Goal: Task Accomplishment & Management: Manage account settings

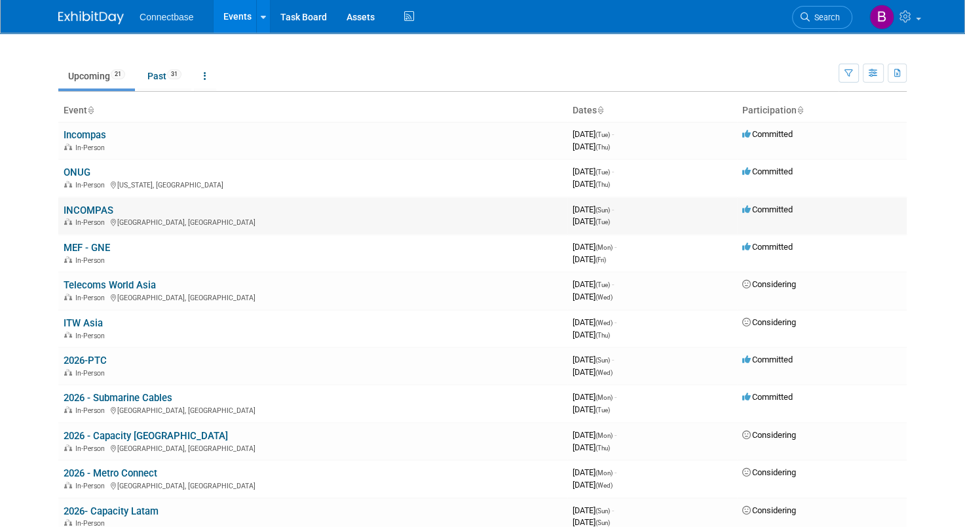
click at [73, 212] on link "INCOMPAS" at bounding box center [89, 210] width 50 height 12
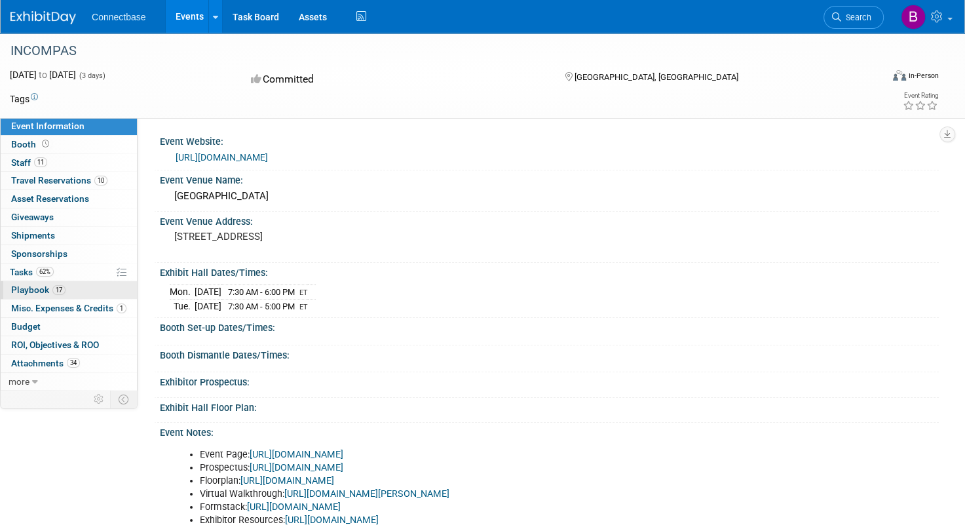
click at [24, 294] on link "17 Playbook 17" at bounding box center [69, 290] width 136 height 18
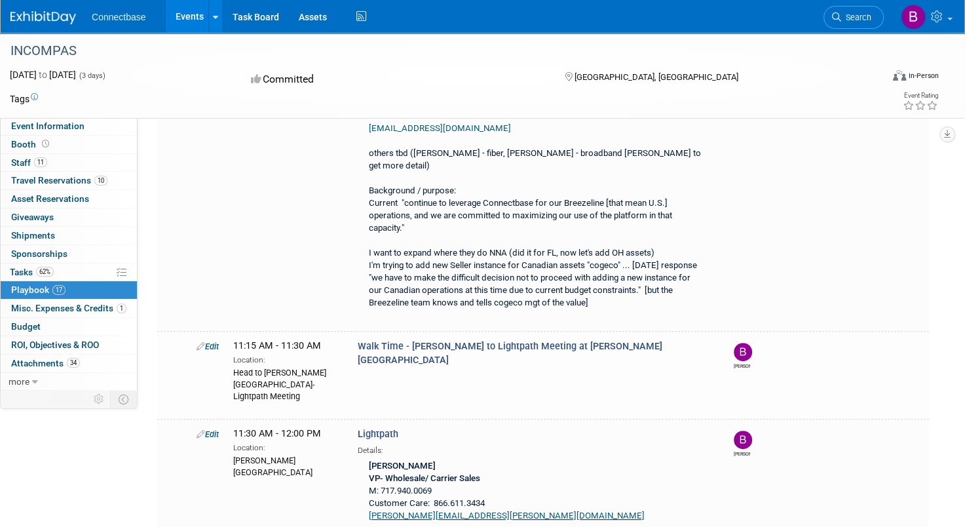
scroll to position [359, 0]
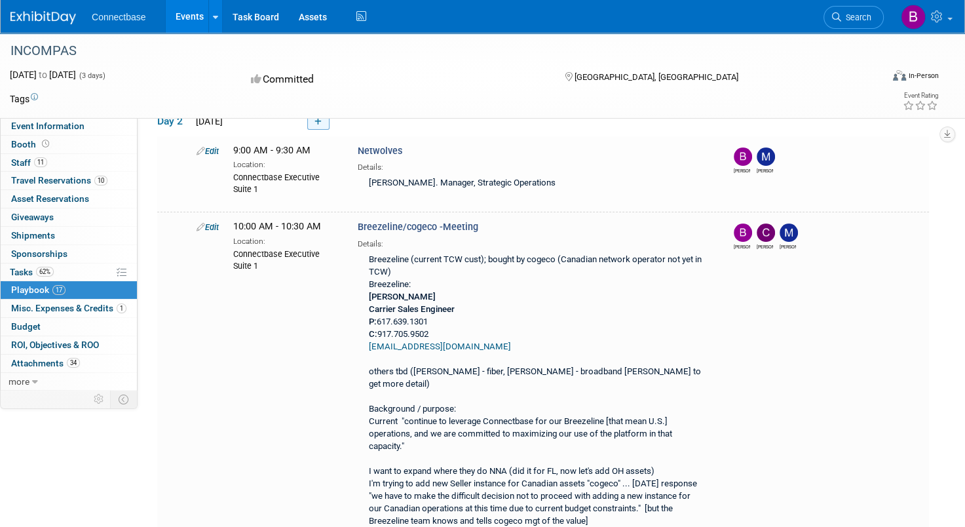
click at [317, 126] on icon at bounding box center [318, 122] width 7 height 8
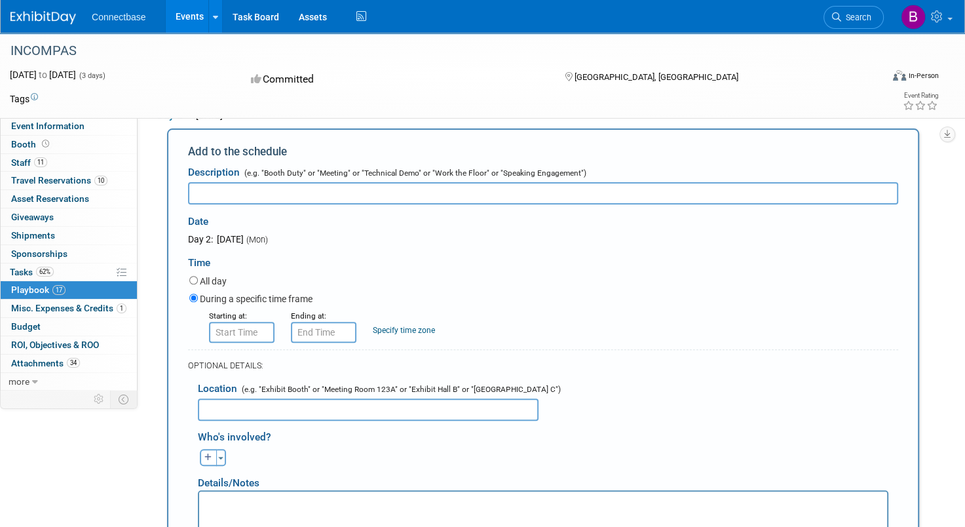
scroll to position [0, 0]
type input "s"
type input "Smithville Fiber - Brian"
click at [325, 273] on div "Time" at bounding box center [543, 260] width 710 height 28
click at [244, 343] on input "8:00 AM" at bounding box center [242, 332] width 66 height 21
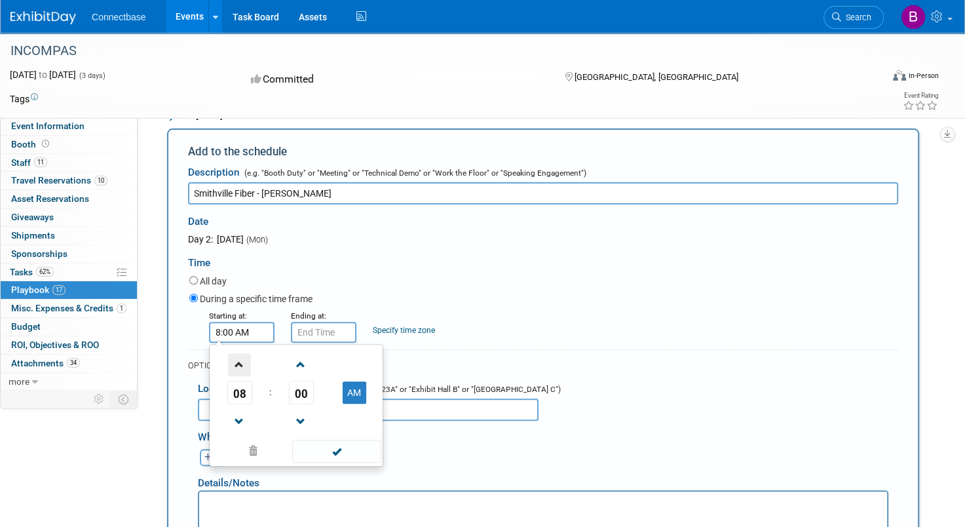
click at [240, 376] on span at bounding box center [239, 364] width 23 height 23
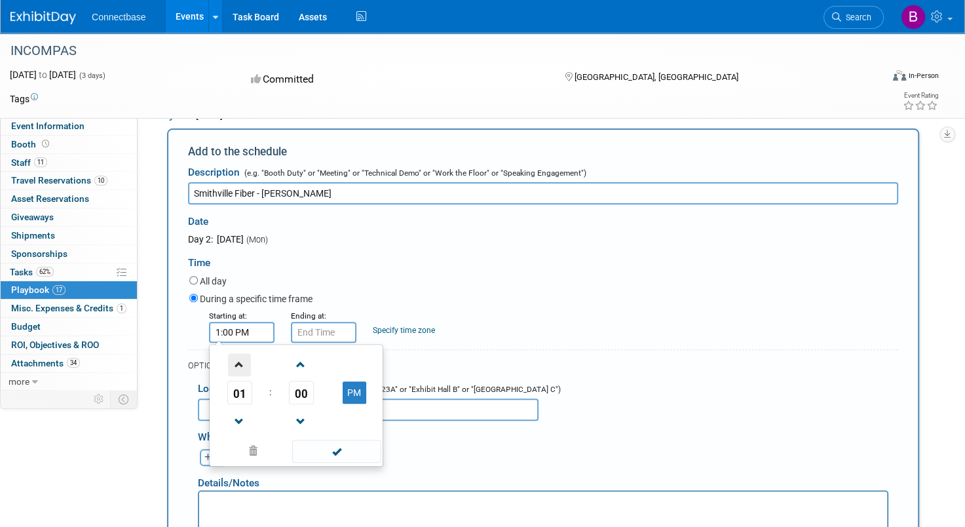
click at [240, 376] on span at bounding box center [239, 364] width 23 height 23
click at [243, 433] on span at bounding box center [239, 421] width 23 height 23
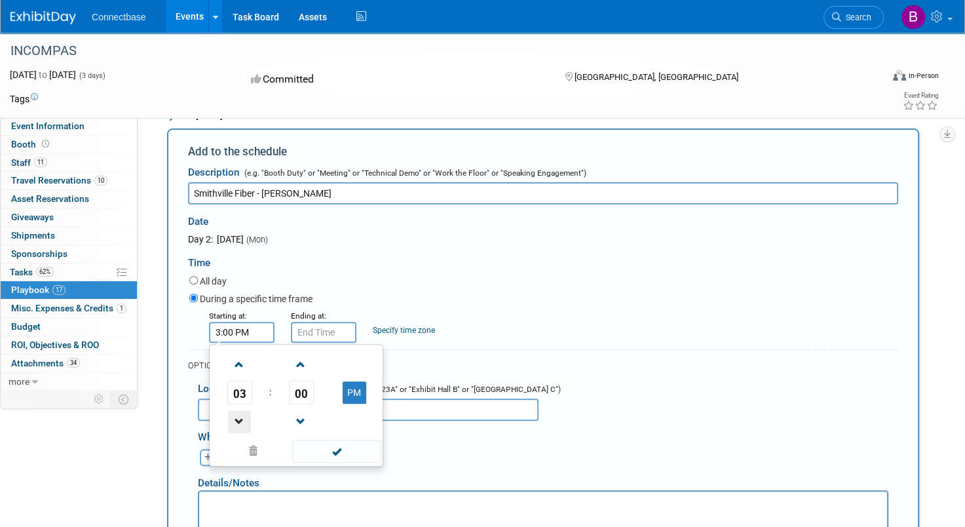
type input "2:00 PM"
click at [305, 343] on input "2:00 PM" at bounding box center [324, 332] width 66 height 21
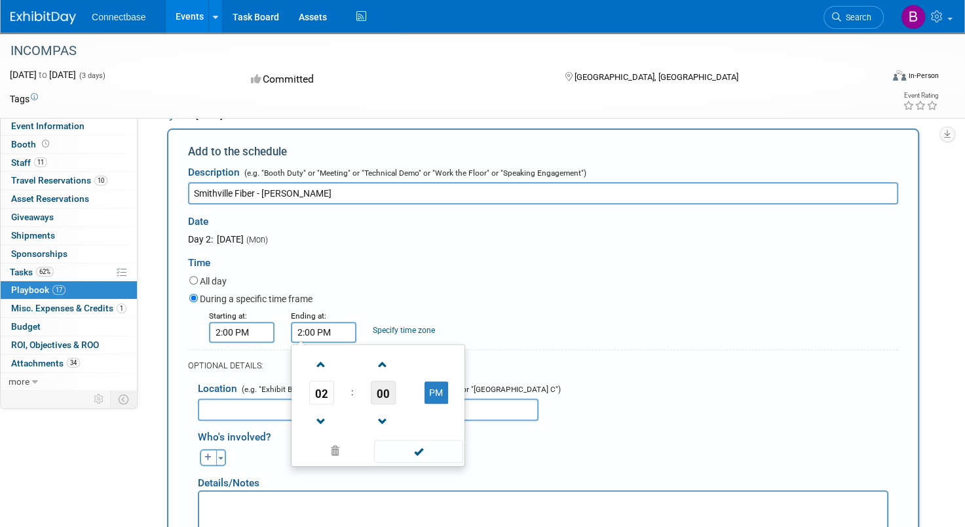
click at [387, 404] on span "00" at bounding box center [383, 393] width 25 height 24
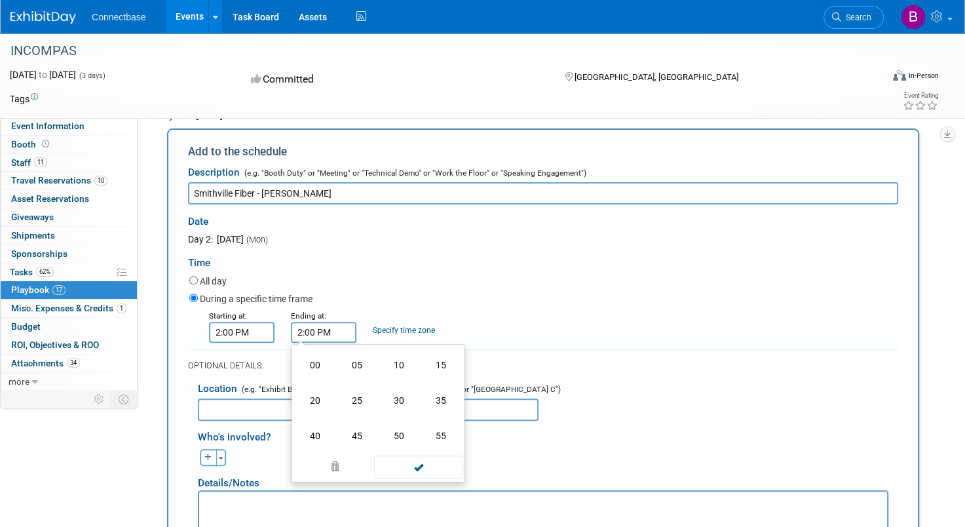
click at [387, 418] on td "30" at bounding box center [399, 400] width 42 height 35
type input "2:30 PM"
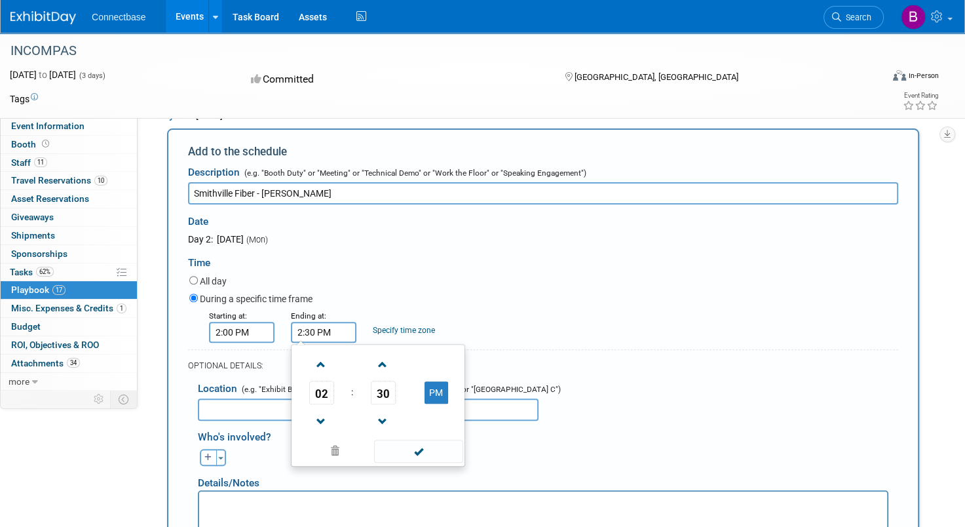
click at [233, 421] on input "text" at bounding box center [368, 409] width 341 height 22
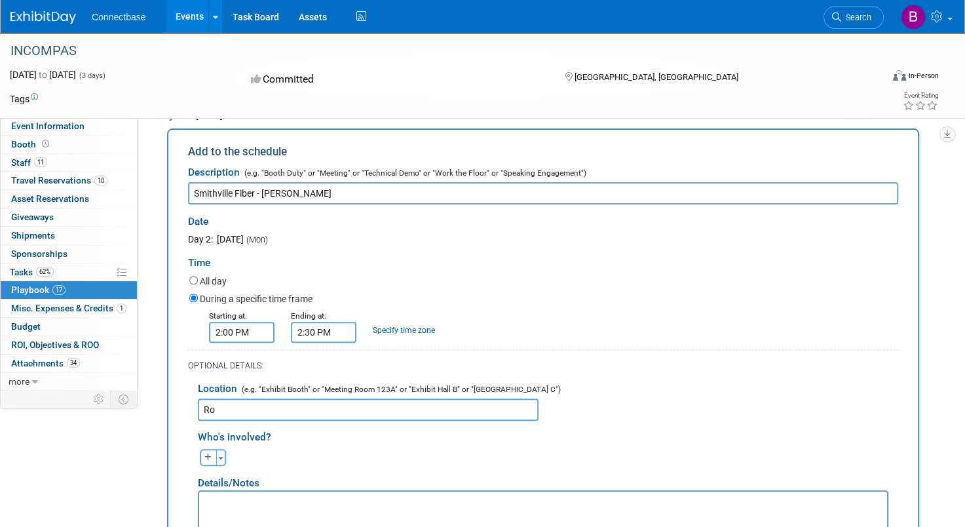
type input "R"
type input "Room TBC"
click at [207, 461] on icon "button" at bounding box center [208, 458] width 8 height 8
select select
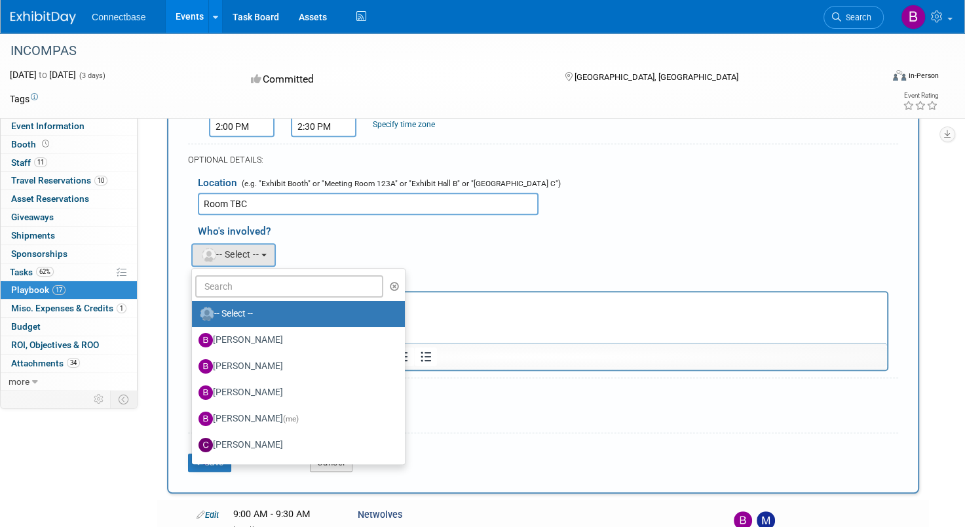
scroll to position [657, 0]
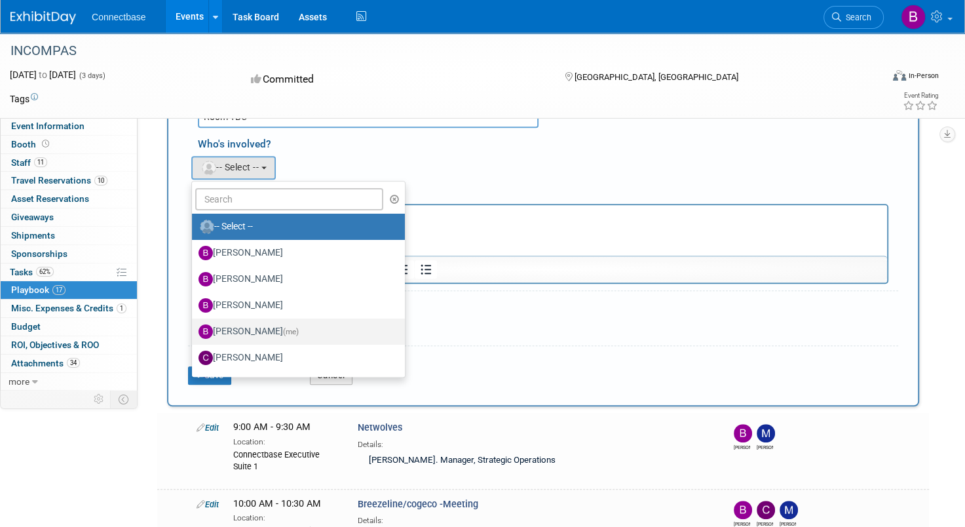
click at [241, 342] on label "Brian Maggiacomo (me)" at bounding box center [295, 331] width 193 height 21
click at [194, 334] on input "Brian Maggiacomo (me)" at bounding box center [189, 330] width 9 height 9
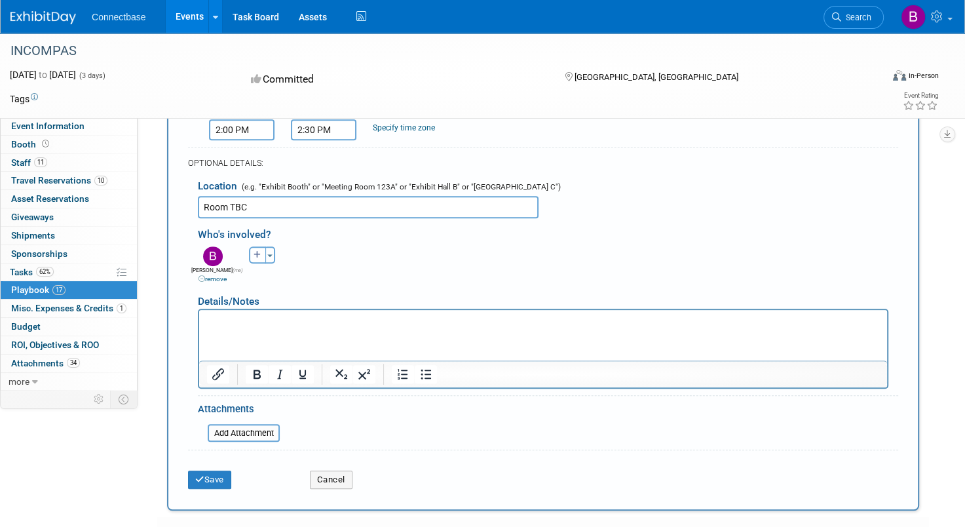
scroll to position [640, 0]
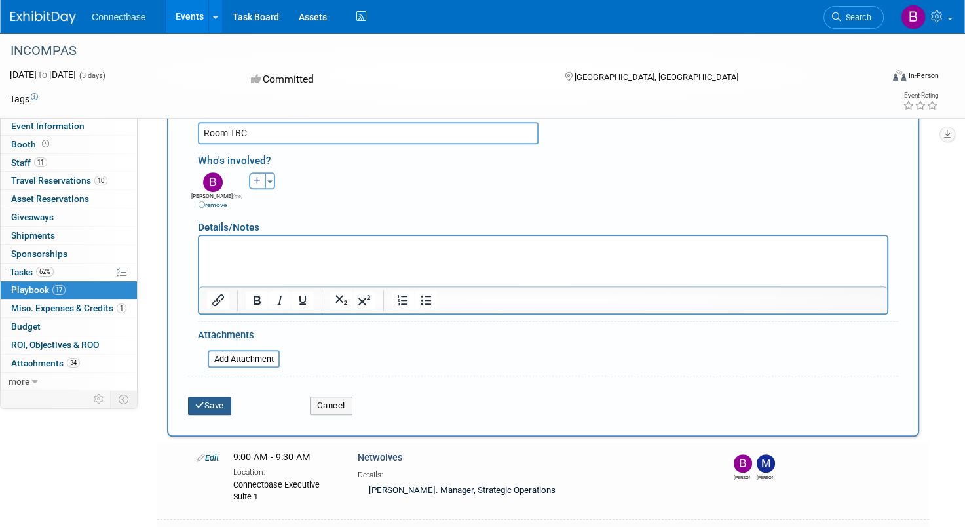
click at [204, 415] on button "Save" at bounding box center [209, 406] width 43 height 18
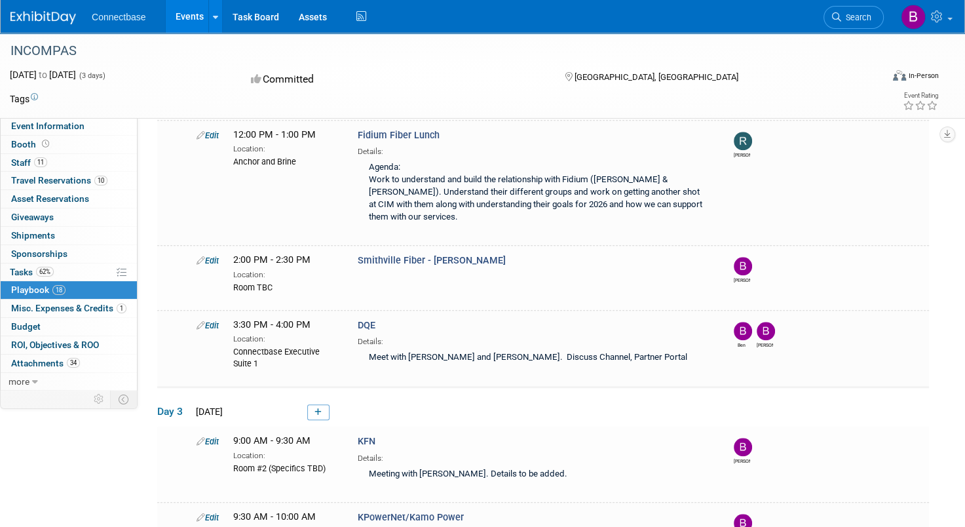
scroll to position [1161, 0]
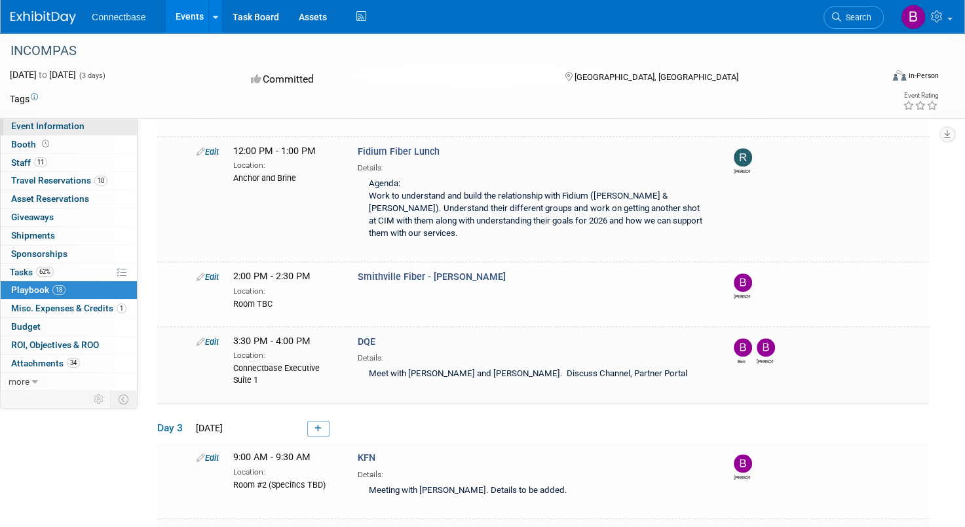
click at [18, 126] on span "Event Information" at bounding box center [47, 126] width 73 height 10
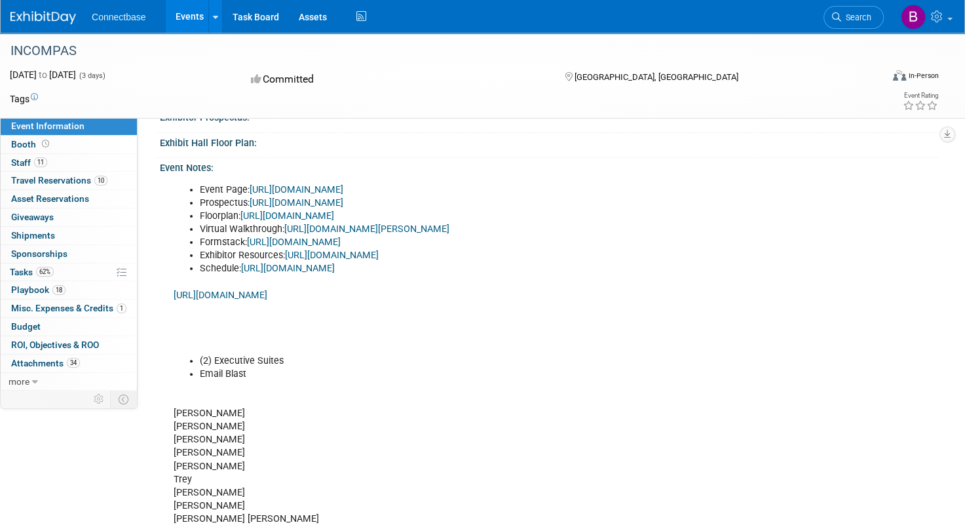
scroll to position [0, 0]
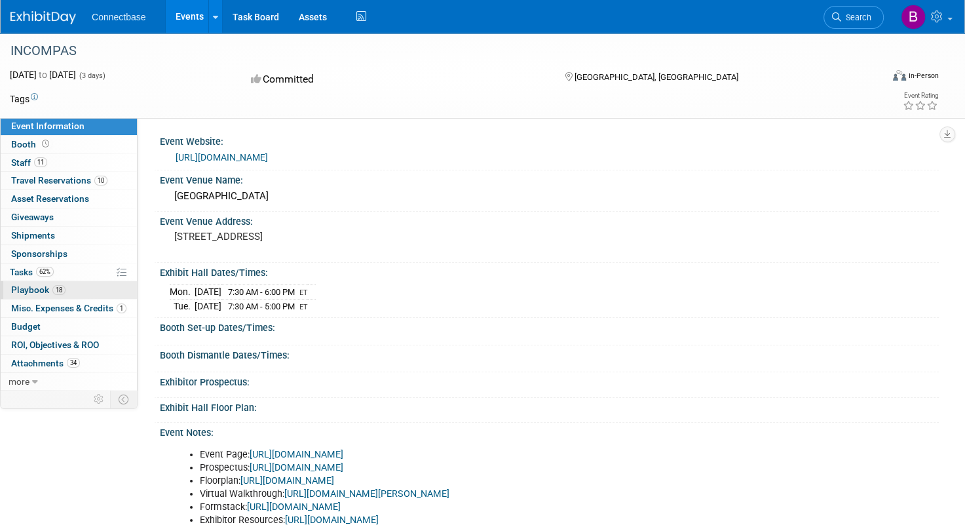
click at [33, 284] on span "Playbook 18" at bounding box center [38, 289] width 54 height 10
